Goal: Navigation & Orientation: Understand site structure

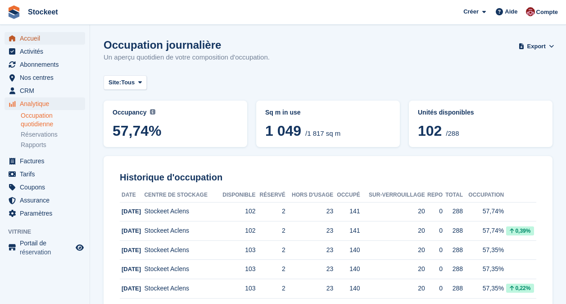
click at [39, 39] on span "Accueil" at bounding box center [47, 38] width 54 height 13
click at [30, 37] on span "Accueil" at bounding box center [47, 38] width 54 height 13
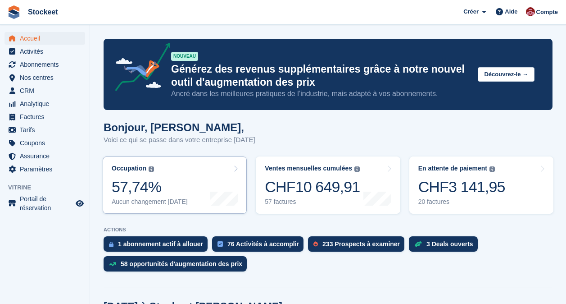
click at [135, 184] on div "57,74%" at bounding box center [150, 186] width 76 height 18
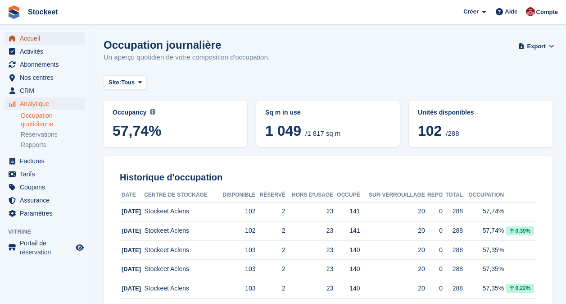
click at [36, 39] on span "Accueil" at bounding box center [47, 38] width 54 height 13
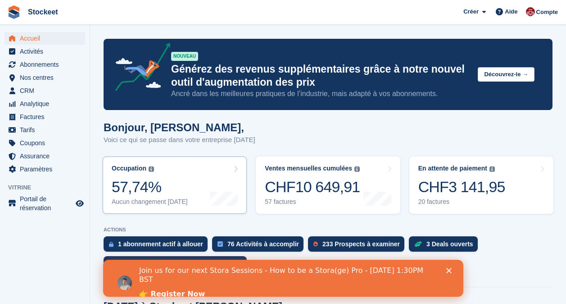
click at [237, 167] on icon at bounding box center [235, 168] width 5 height 7
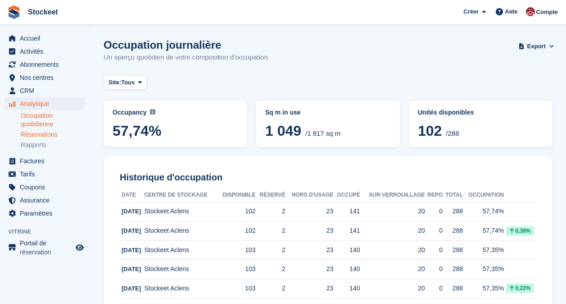
click at [36, 136] on link "Réservations" at bounding box center [53, 134] width 64 height 9
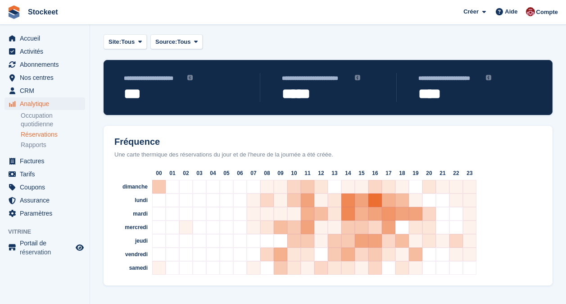
scroll to position [31, 0]
click at [44, 119] on link "Occupation quotidienne" at bounding box center [53, 119] width 64 height 17
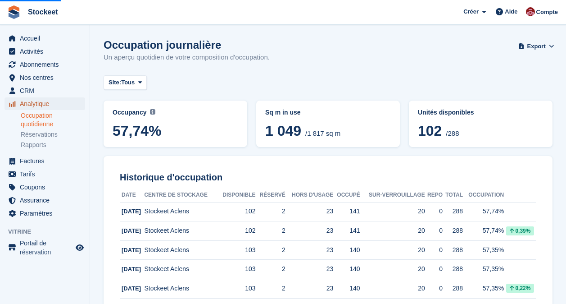
click at [44, 103] on span "Analytique" at bounding box center [47, 103] width 54 height 13
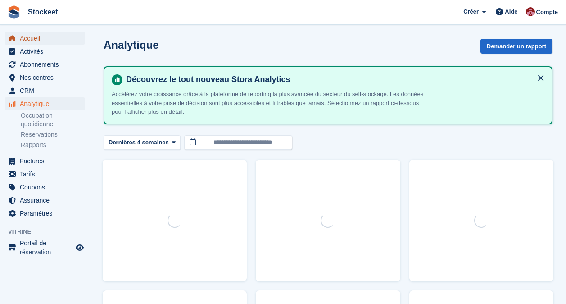
click at [32, 36] on span "Accueil" at bounding box center [47, 38] width 54 height 13
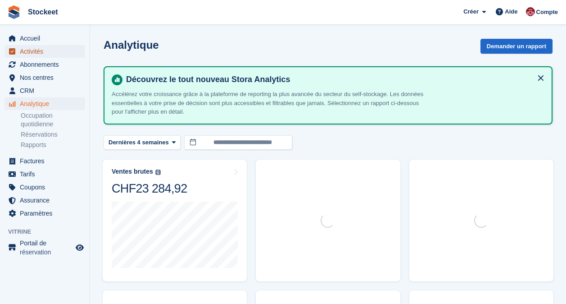
click at [34, 50] on span "Activités" at bounding box center [47, 51] width 54 height 13
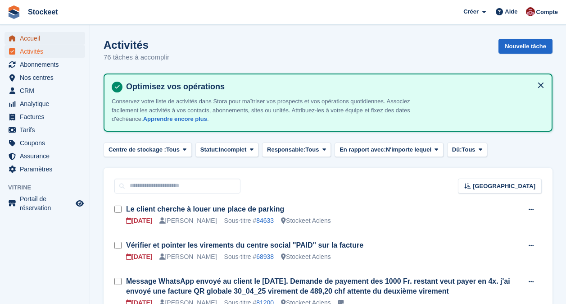
click at [34, 39] on span "Accueil" at bounding box center [47, 38] width 54 height 13
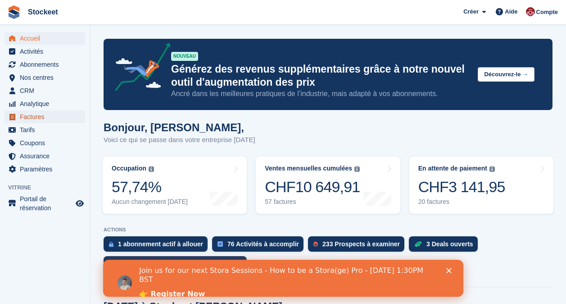
click at [29, 114] on span "Factures" at bounding box center [47, 116] width 54 height 13
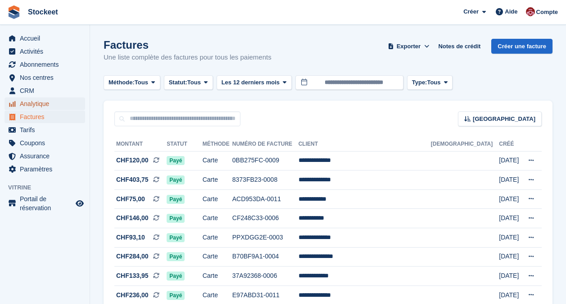
click at [31, 102] on span "Analytique" at bounding box center [47, 103] width 54 height 13
